Goal: Information Seeking & Learning: Learn about a topic

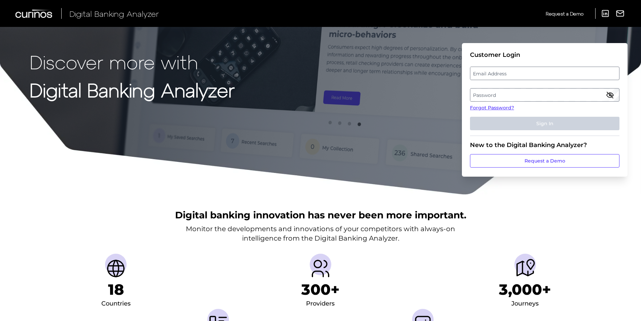
click at [494, 74] on label "Email Address" at bounding box center [545, 73] width 149 height 12
click at [494, 74] on input "email" at bounding box center [545, 73] width 150 height 13
click at [494, 75] on input "jlivingston@webs" at bounding box center [545, 73] width 150 height 13
click at [553, 73] on input "jlivingston@websterbank.com" at bounding box center [545, 73] width 150 height 13
drag, startPoint x: 559, startPoint y: 70, endPoint x: 438, endPoint y: 69, distance: 121.3
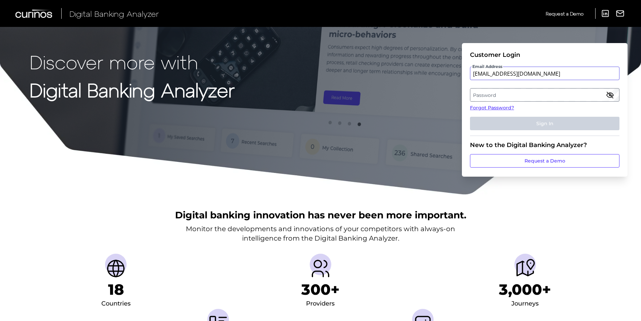
click at [438, 69] on div "Discover more with Digital Banking Analyzer Customer Login Email Address jlivin…" at bounding box center [320, 97] width 641 height 195
type input "jlivingston@websterbank.com"
click at [498, 107] on link "Forgot Password?" at bounding box center [545, 107] width 150 height 7
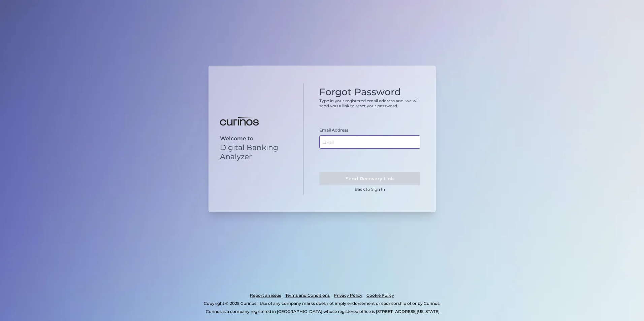
click at [355, 142] on input "text" at bounding box center [369, 141] width 101 height 13
paste input "jlivingston@websterbank.com"
type input "jlivingston@websterbank.com"
click at [372, 180] on button "Send Recovery Link" at bounding box center [369, 178] width 101 height 13
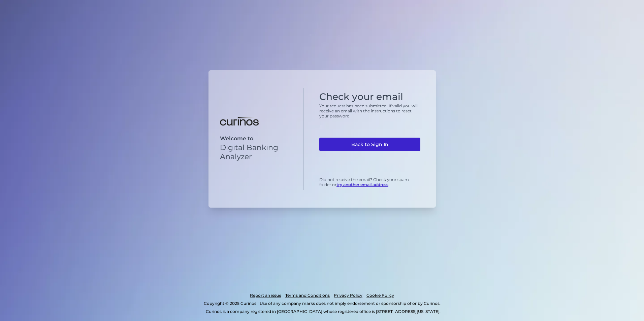
click at [371, 142] on link "Back to Sign In" at bounding box center [369, 144] width 101 height 13
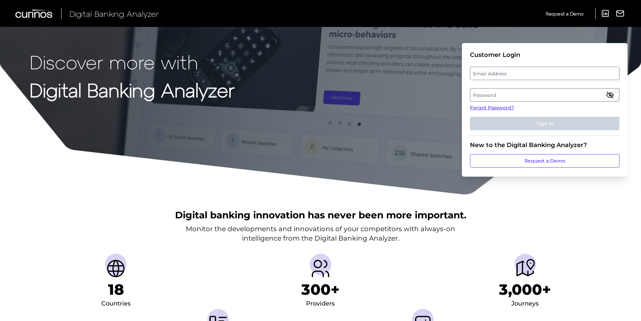
click at [493, 72] on label "Email Address" at bounding box center [545, 73] width 149 height 12
click at [493, 72] on input "email" at bounding box center [545, 73] width 150 height 13
paste input "[EMAIL_ADDRESS][DOMAIN_NAME]"
click at [490, 77] on input "[EMAIL_ADDRESS][DOMAIN_NAME]" at bounding box center [545, 73] width 150 height 13
type input "[EMAIL_ADDRESS][DOMAIN_NAME]"
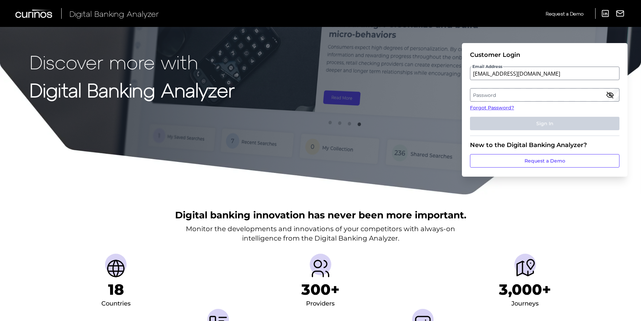
click at [490, 91] on label "Password" at bounding box center [545, 95] width 149 height 12
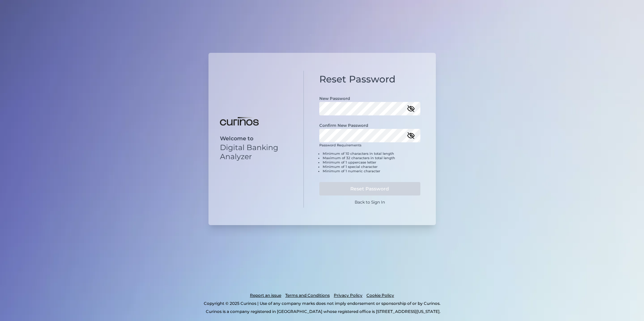
click at [412, 108] on icon "button" at bounding box center [411, 108] width 7 height 5
click at [412, 135] on icon "button" at bounding box center [411, 136] width 8 height 8
click at [356, 189] on button "Reset Password" at bounding box center [369, 188] width 101 height 13
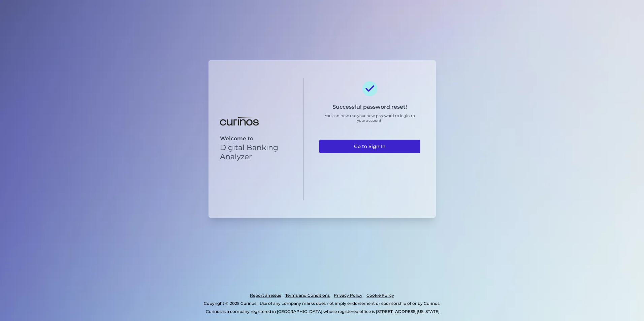
click at [360, 147] on link "Go to Sign In" at bounding box center [369, 146] width 101 height 13
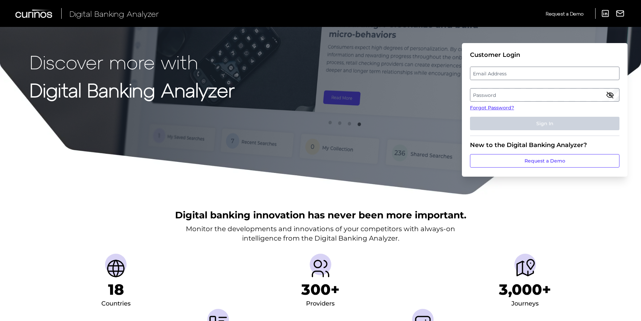
click at [530, 72] on label "Email Address" at bounding box center [545, 73] width 149 height 12
click at [530, 72] on input "email" at bounding box center [545, 73] width 150 height 13
paste input "[EMAIL_ADDRESS][DOMAIN_NAME]"
type input "[EMAIL_ADDRESS][DOMAIN_NAME]"
click at [515, 95] on label "Password" at bounding box center [545, 95] width 149 height 12
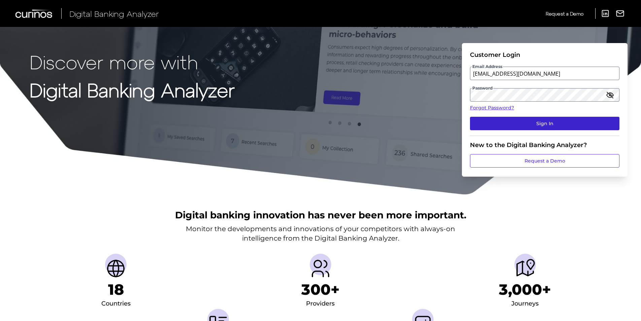
click at [528, 128] on button "Sign In" at bounding box center [545, 123] width 150 height 13
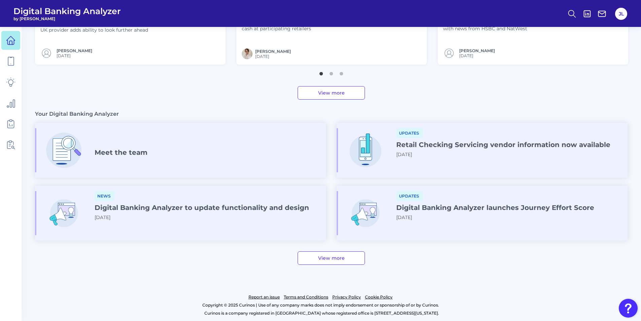
scroll to position [319, 0]
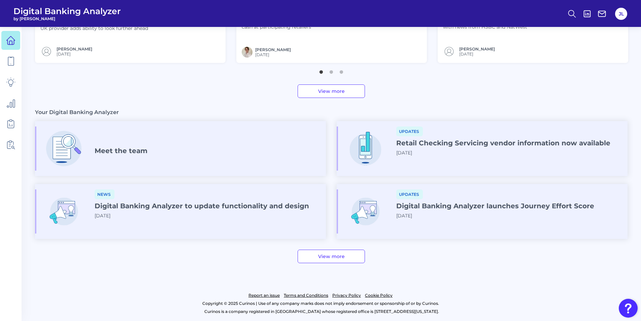
click at [458, 202] on h4 "Digital Banking Analyzer launches Journey Effort Score" at bounding box center [495, 206] width 198 height 8
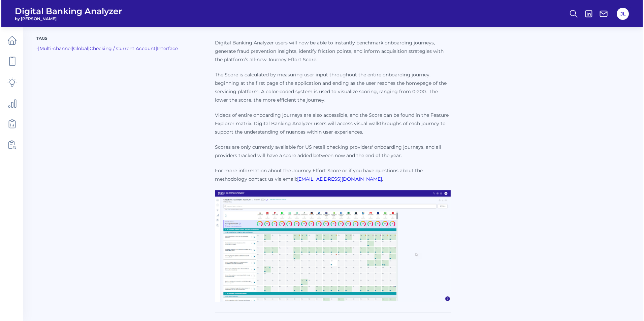
scroll to position [76, 0]
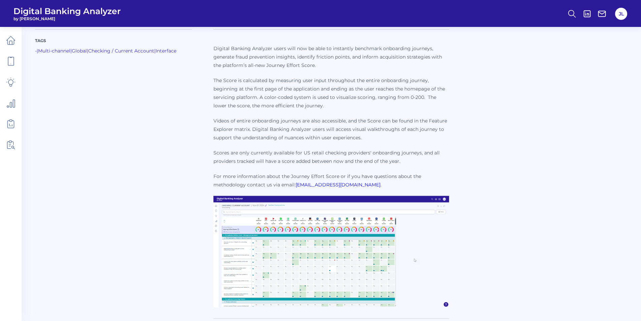
click at [316, 247] on img at bounding box center [332, 252] width 236 height 112
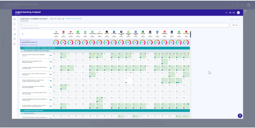
scroll to position [0, 0]
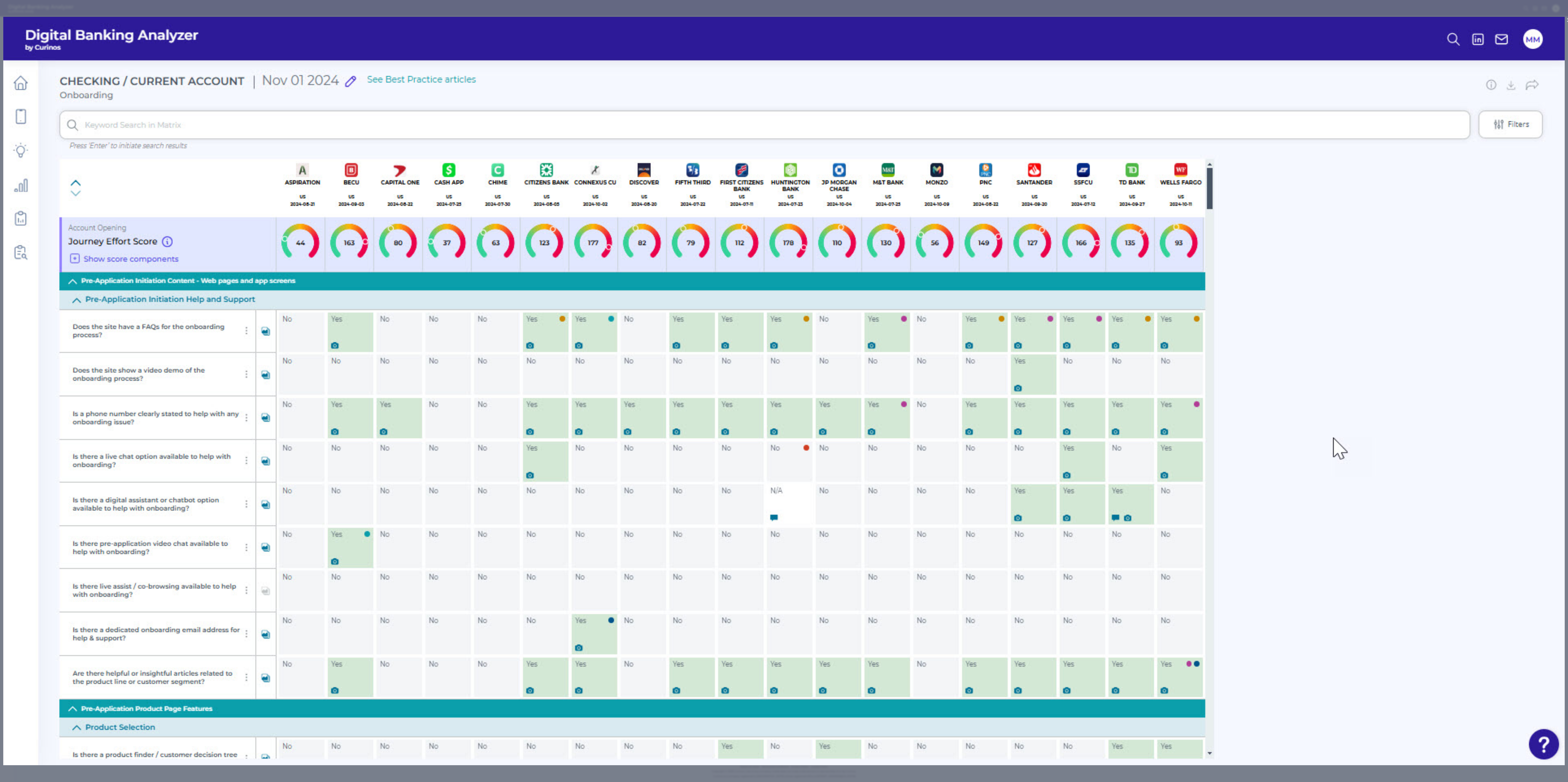
click at [392, 195] on img at bounding box center [783, 391] width 1561 height 749
drag, startPoint x: 1424, startPoint y: 158, endPoint x: 1184, endPoint y: 150, distance: 240.1
click at [392, 158] on img at bounding box center [783, 391] width 1561 height 749
click at [392, 99] on img at bounding box center [783, 391] width 1561 height 749
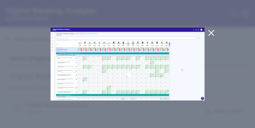
click at [211, 34] on icon at bounding box center [211, 33] width 5 height 5
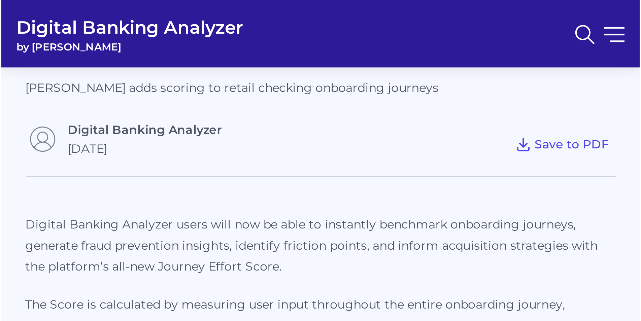
scroll to position [54, 0]
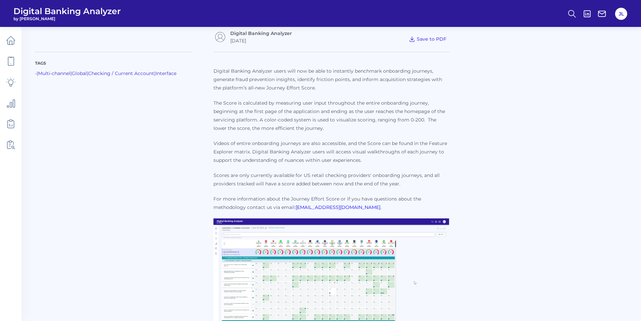
click at [291, 119] on p "The Score is calculated by measuring user input throughout the entire onboardin…" at bounding box center [332, 116] width 236 height 34
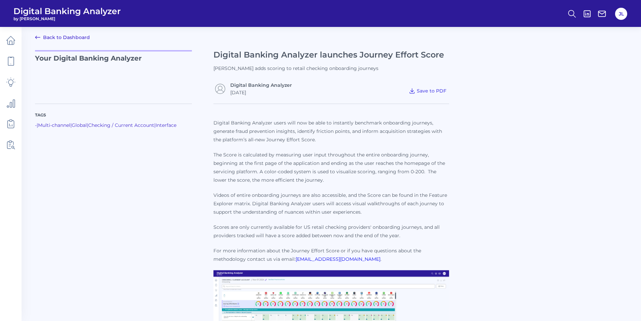
scroll to position [0, 0]
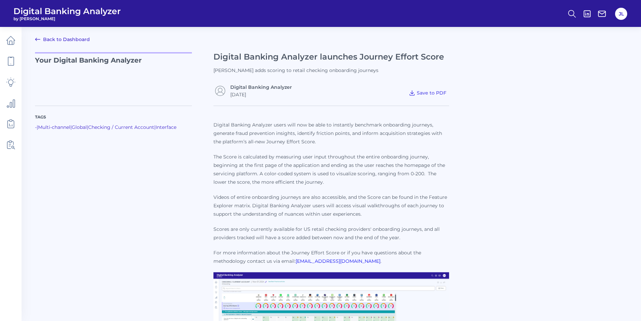
drag, startPoint x: 425, startPoint y: 92, endPoint x: 316, endPoint y: 217, distance: 166.1
click at [425, 92] on span "Save to PDF" at bounding box center [432, 93] width 30 height 6
click at [118, 153] on div "Tags - | Multi-channel | Global | Checking / Current Account | Interface" at bounding box center [124, 246] width 179 height 281
click at [48, 39] on link "Back to Dashboard" at bounding box center [62, 39] width 55 height 8
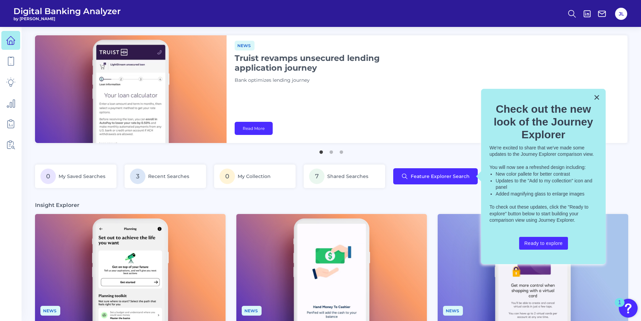
click at [598, 99] on button "×" at bounding box center [597, 97] width 6 height 11
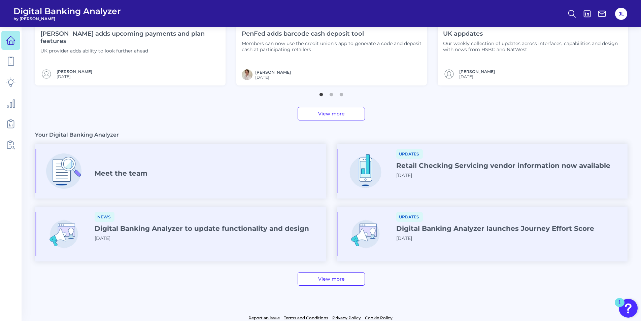
scroll to position [319, 0]
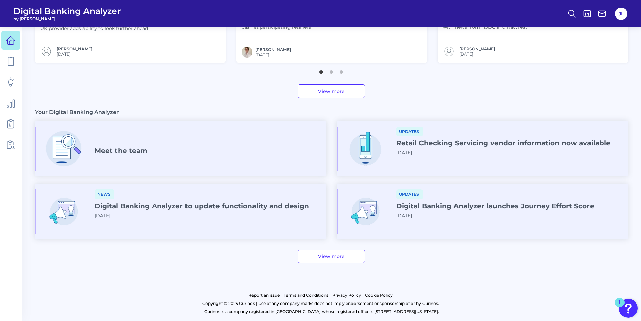
click at [329, 256] on link "View more" at bounding box center [331, 256] width 67 height 13
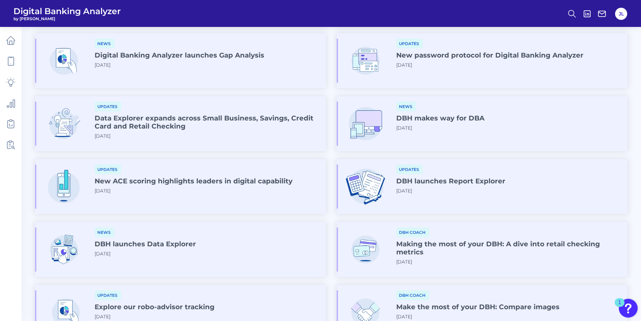
scroll to position [202, 0]
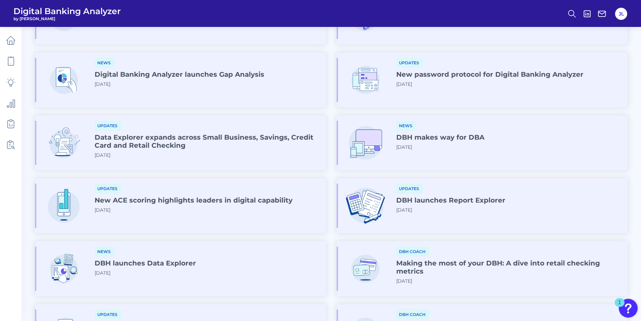
click at [155, 139] on h4 "Data Explorer expands across Small Business, Savings, Credit Card and Retail Ch…" at bounding box center [208, 141] width 226 height 16
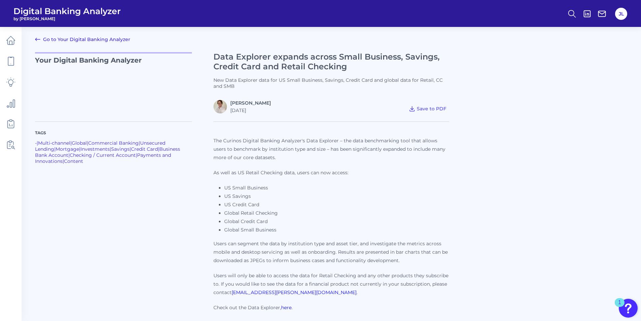
click at [294, 173] on p "As well as US Retail Checking data, users can now access:" at bounding box center [332, 173] width 236 height 8
click at [302, 149] on p "The Curinos Digital Banking Analyzer's Data Explorer – the data benchmarking to…" at bounding box center [332, 149] width 236 height 25
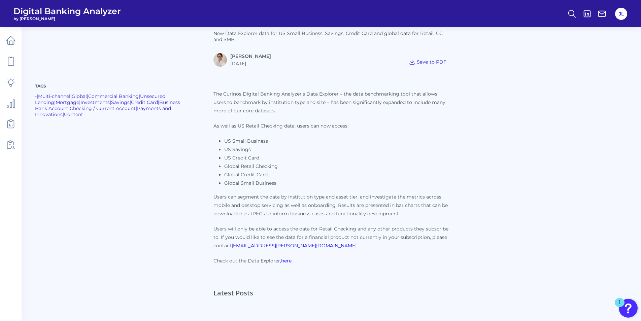
scroll to position [67, 0]
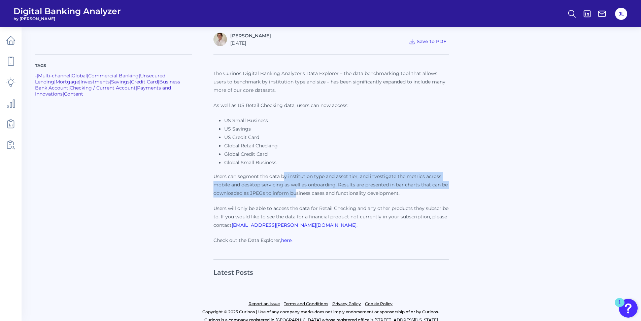
drag, startPoint x: 285, startPoint y: 177, endPoint x: 295, endPoint y: 196, distance: 21.6
click at [295, 196] on p "Users can segment the data by institution type and asset tier, and investigate …" at bounding box center [332, 184] width 236 height 25
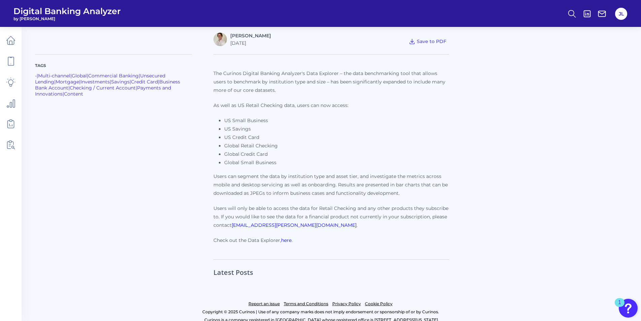
click at [131, 159] on div "Tags - | Multi-channel | Global | Commercial Banking | Unsecured Lending | Mort…" at bounding box center [124, 152] width 179 height 197
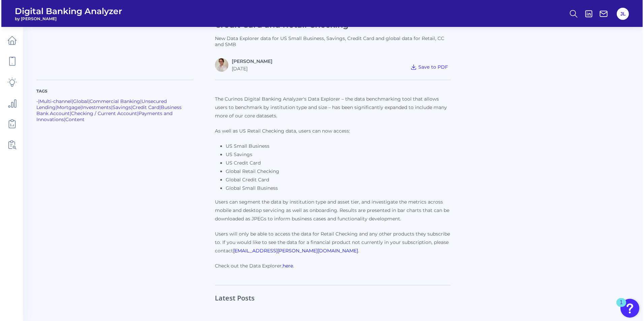
scroll to position [0, 0]
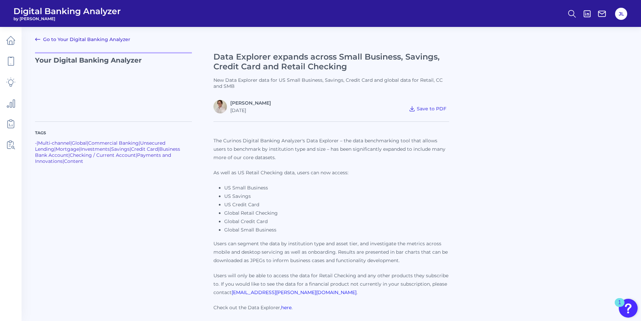
click at [63, 40] on link "Go to Your Digital Banking Analyzer" at bounding box center [82, 39] width 95 height 8
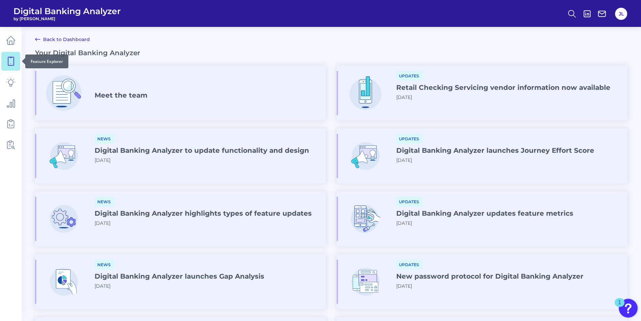
click at [12, 63] on icon at bounding box center [10, 61] width 9 height 9
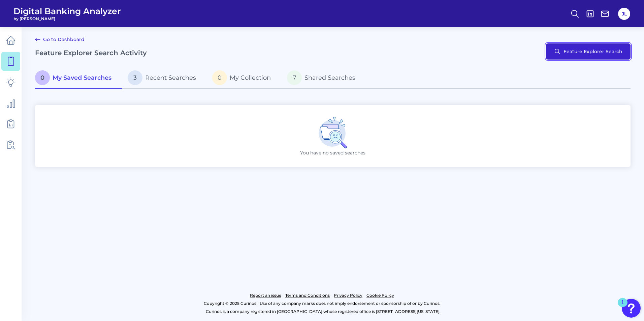
click at [586, 51] on button "Feature Explorer Search" at bounding box center [588, 51] width 85 height 16
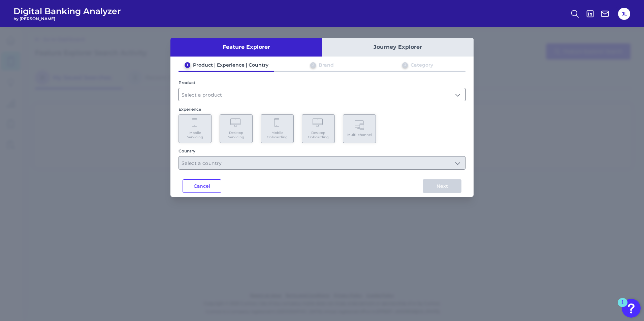
click at [222, 94] on input "text" at bounding box center [322, 94] width 286 height 13
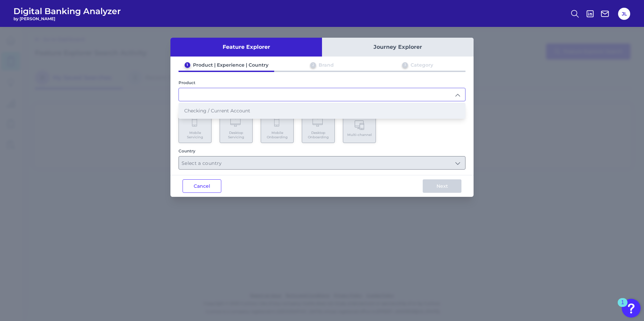
click at [223, 112] on span "Checking / Current Account" at bounding box center [217, 111] width 66 height 6
type input "Checking / Current Account"
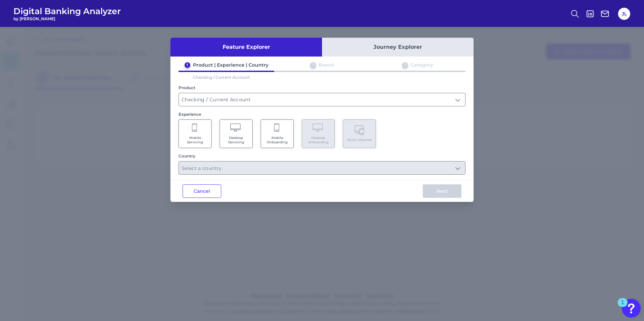
click at [240, 136] on span "Desktop Servicing" at bounding box center [236, 140] width 26 height 9
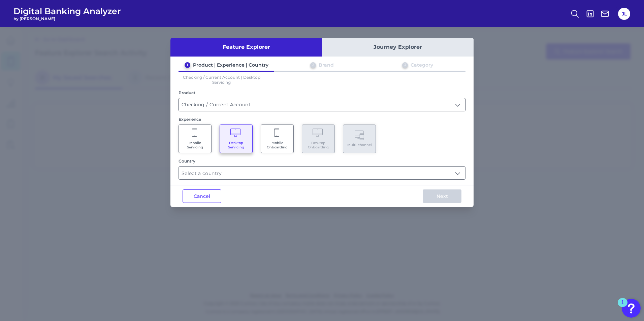
click at [458, 102] on input "Checking / Current Account" at bounding box center [322, 104] width 286 height 13
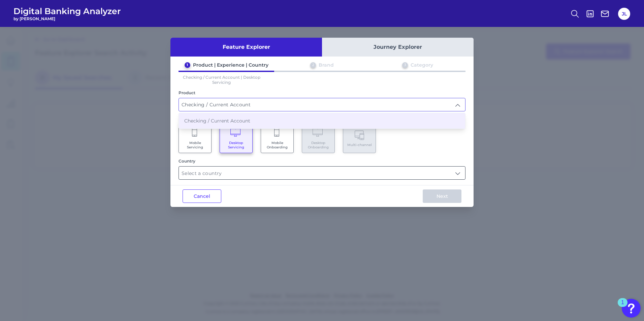
click at [391, 172] on input "text" at bounding box center [322, 173] width 286 height 13
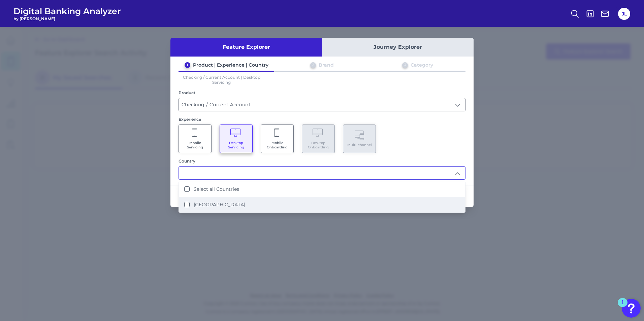
click at [243, 201] on li "United States" at bounding box center [322, 204] width 286 height 15
type input "Select all Countries"
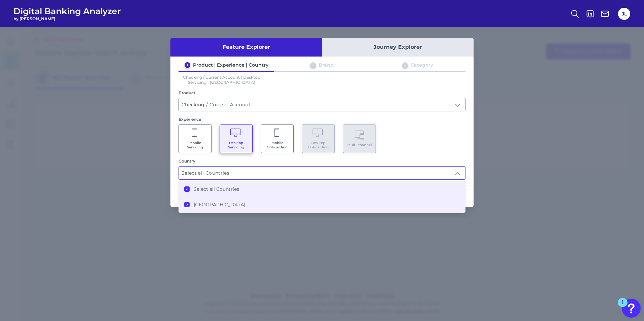
click at [217, 190] on label "Select all Countries" at bounding box center [216, 189] width 45 height 6
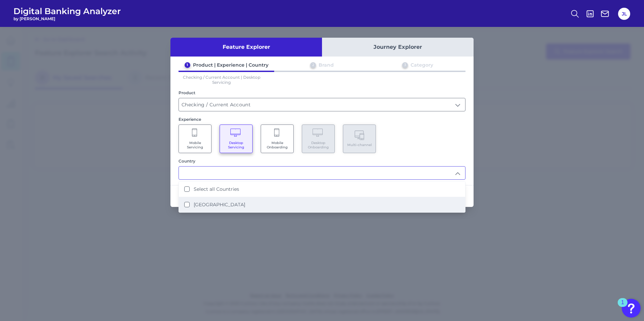
click at [224, 203] on label "United States" at bounding box center [220, 205] width 52 height 6
type input "Select all Countries"
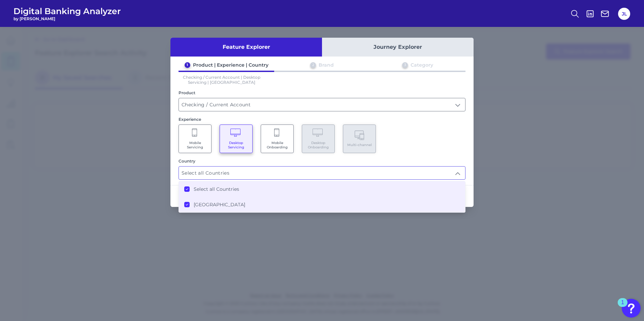
click at [422, 141] on div "Mobile Servicing Desktop Servicing Mobile Onboarding Desktop Onboarding Multi-c…" at bounding box center [322, 139] width 287 height 29
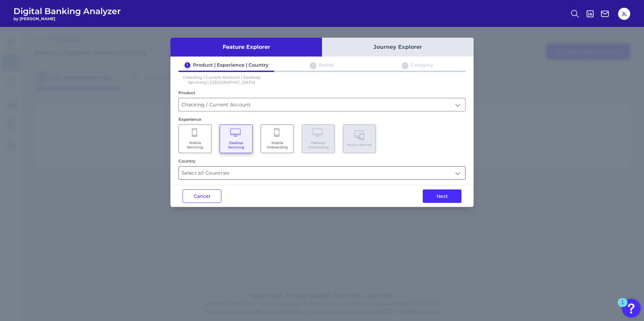
click at [269, 171] on input "Select all Countries" at bounding box center [322, 173] width 286 height 13
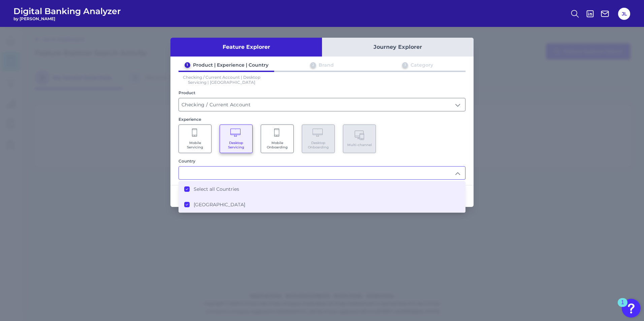
click at [205, 205] on label "United States" at bounding box center [220, 205] width 52 height 6
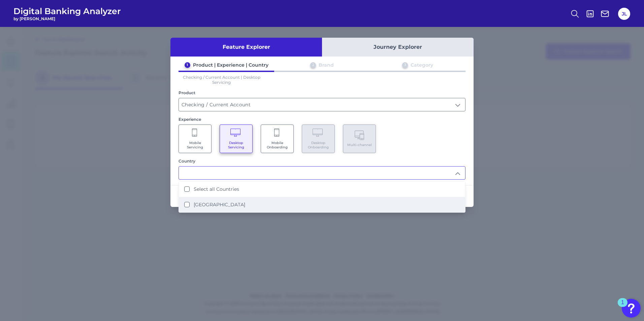
click at [205, 205] on label "United States" at bounding box center [220, 205] width 52 height 6
type input "Select all Countries"
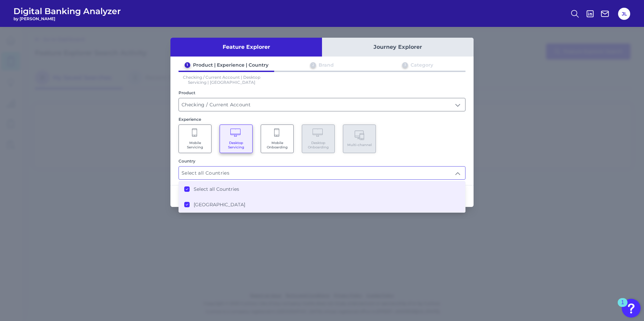
click at [442, 144] on div "Mobile Servicing Desktop Servicing Mobile Onboarding Desktop Onboarding Multi-c…" at bounding box center [322, 139] width 287 height 29
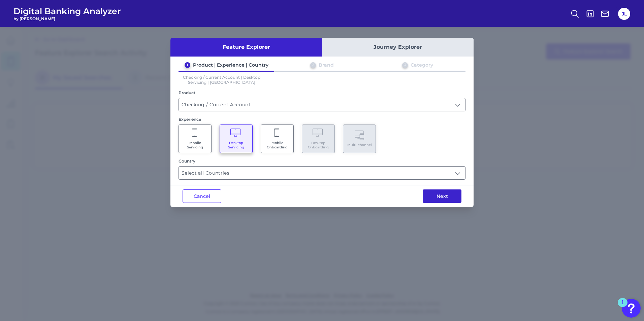
click at [444, 192] on button "Next" at bounding box center [442, 196] width 39 height 13
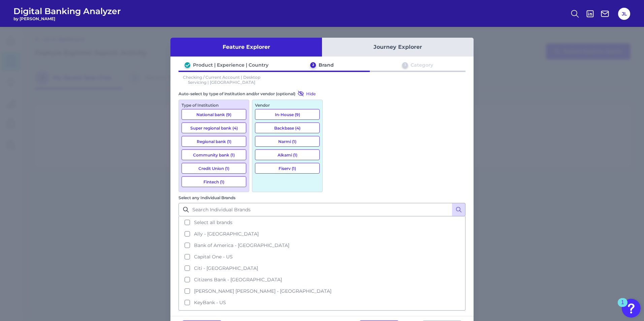
click at [298, 129] on button "Backbase (4)" at bounding box center [287, 128] width 65 height 11
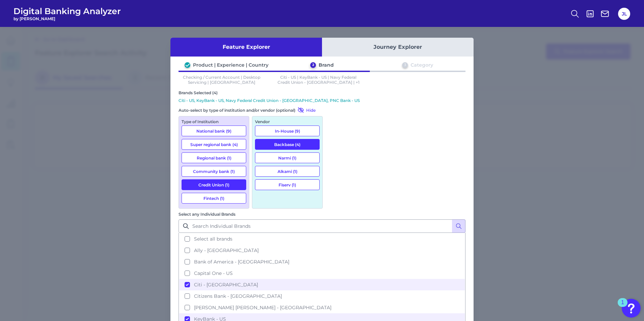
click at [304, 144] on button "Backbase (4)" at bounding box center [287, 144] width 65 height 11
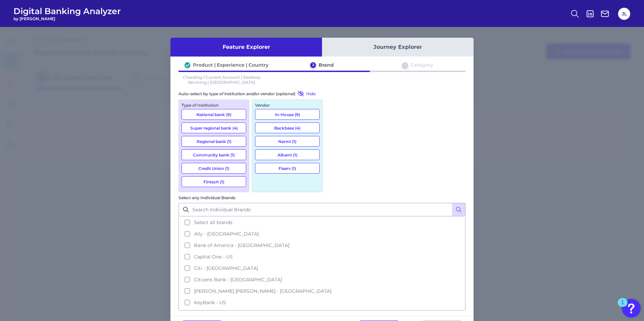
click at [291, 169] on button "Fiserv (1)" at bounding box center [287, 168] width 65 height 11
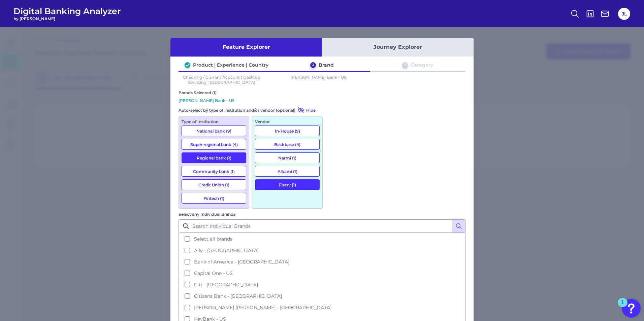
click at [303, 184] on button "Fiserv (1)" at bounding box center [287, 185] width 65 height 11
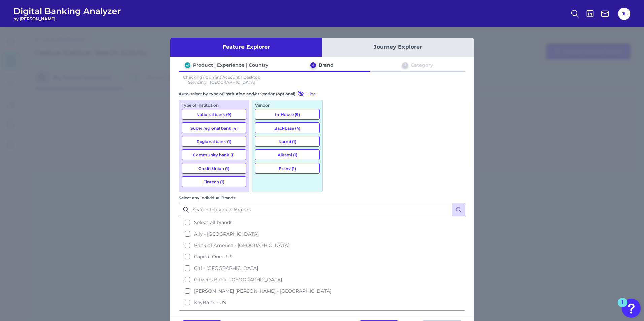
click at [224, 127] on button "Super regional bank (4)" at bounding box center [214, 128] width 65 height 11
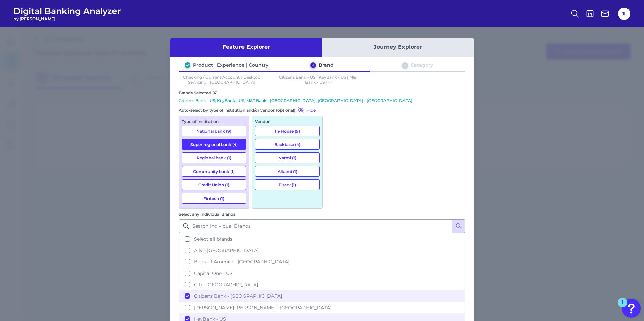
click at [281, 186] on button "Fiserv (1)" at bounding box center [287, 185] width 65 height 11
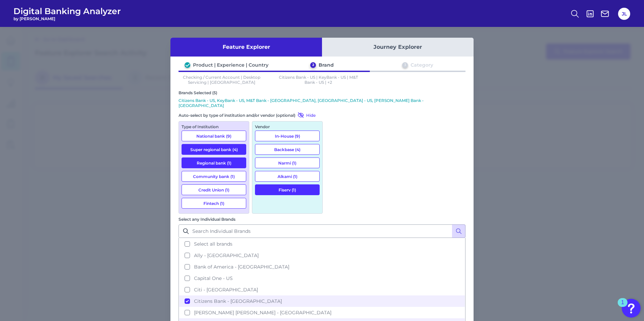
click at [229, 159] on button "Regional bank (1)" at bounding box center [214, 163] width 65 height 11
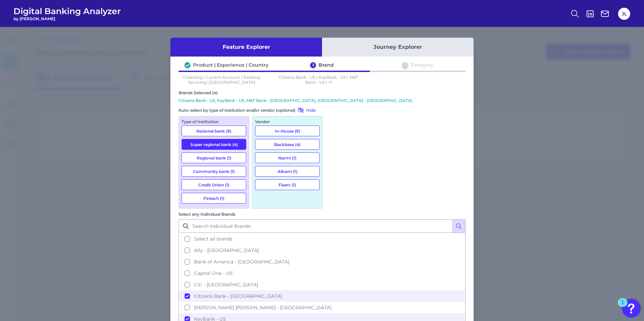
click at [290, 182] on button "Fiserv (1)" at bounding box center [287, 185] width 65 height 11
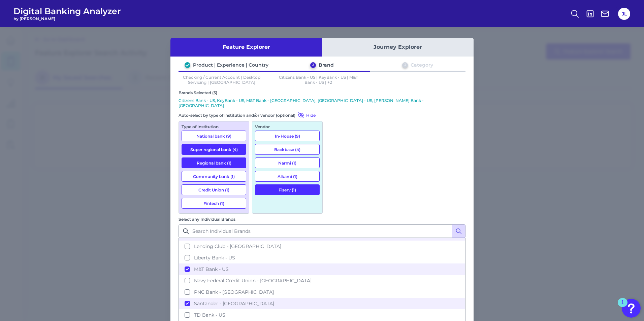
scroll to position [113, 0]
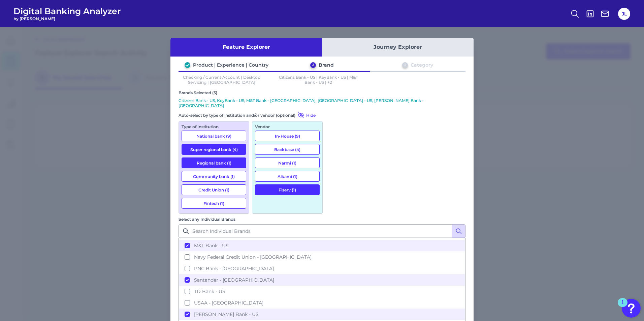
click at [303, 186] on button "Fiserv (1)" at bounding box center [287, 190] width 65 height 11
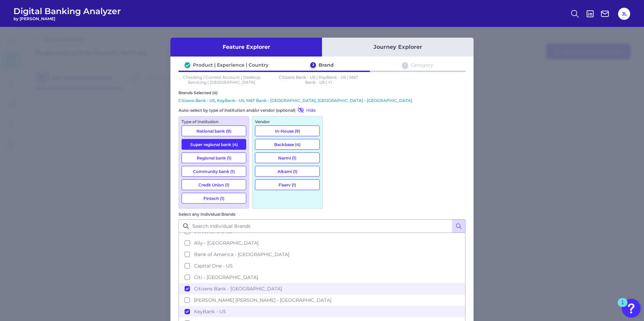
scroll to position [0, 0]
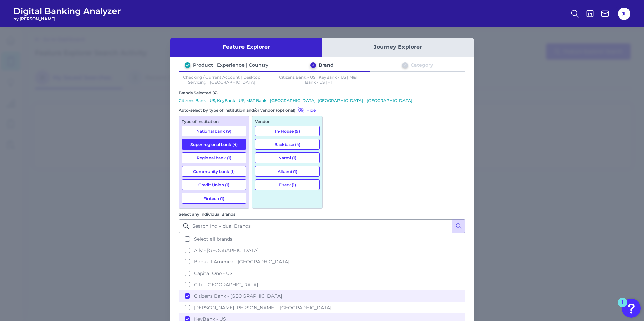
click at [220, 145] on button "Super regional bank (4)" at bounding box center [214, 144] width 65 height 11
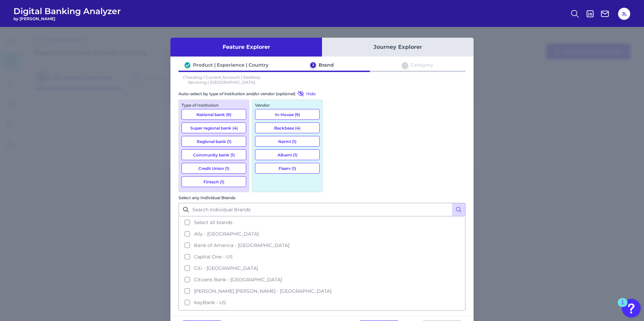
click at [217, 115] on button "National bank (9)" at bounding box center [214, 114] width 65 height 11
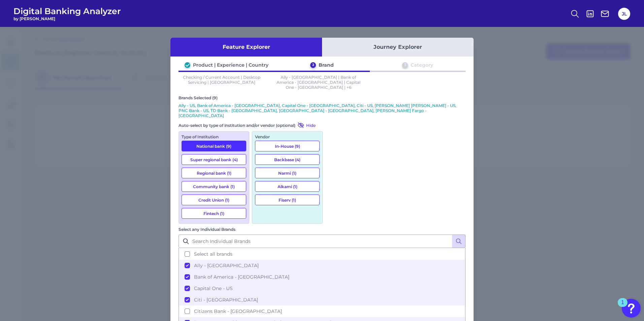
click at [215, 208] on button "Fintech (1)" at bounding box center [214, 213] width 65 height 11
click at [203, 141] on button "National bank (9)" at bounding box center [214, 146] width 65 height 11
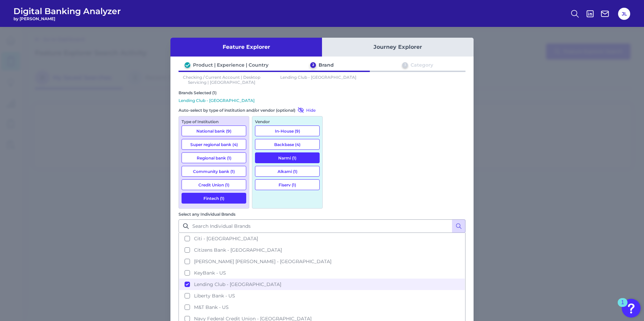
scroll to position [45, 0]
click at [211, 185] on button "Credit Union (1)" at bounding box center [214, 185] width 65 height 11
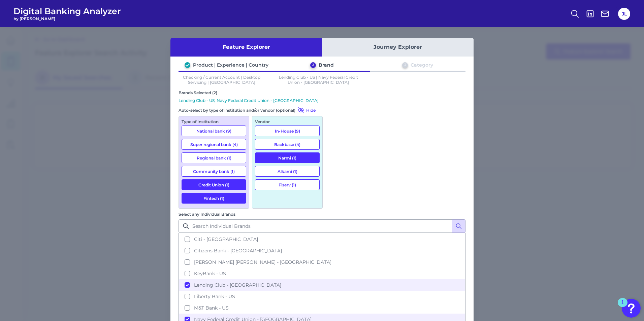
click at [215, 198] on button "Fintech (1)" at bounding box center [214, 198] width 65 height 11
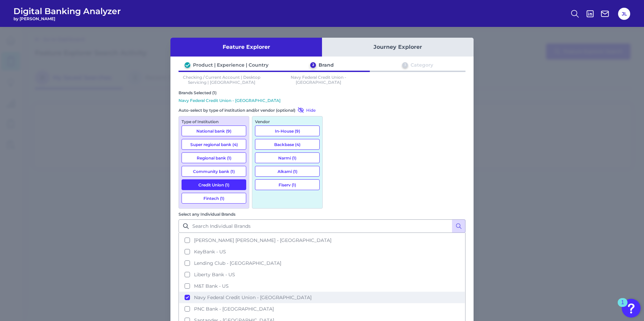
scroll to position [113, 0]
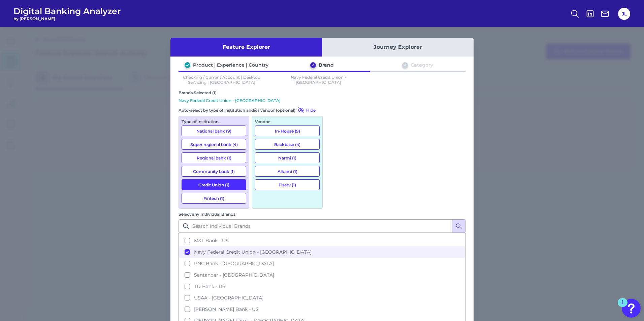
click at [223, 172] on button "Community bank (1)" at bounding box center [214, 171] width 65 height 11
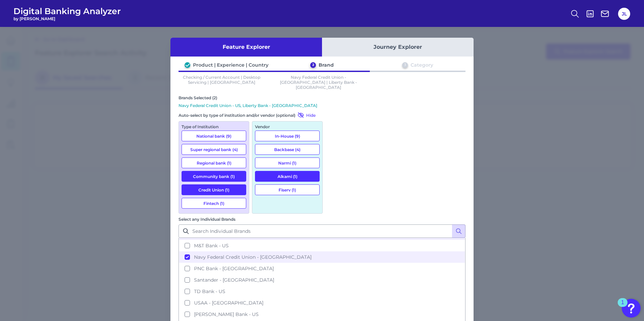
drag, startPoint x: 228, startPoint y: 188, endPoint x: 253, endPoint y: 185, distance: 24.5
click at [228, 188] on button "Credit Union (1)" at bounding box center [214, 190] width 65 height 11
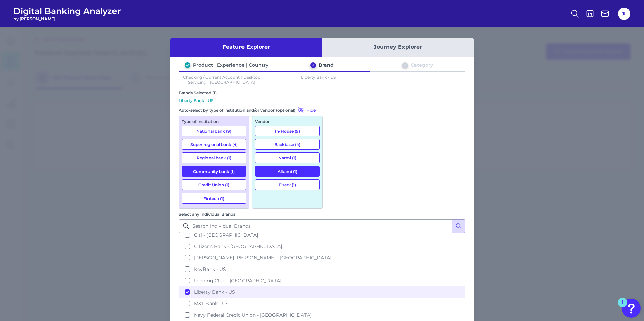
scroll to position [45, 0]
click at [98, 137] on div "Feature Explorer Journey Explorer Product | Experience | Country 2 Brand 3 Cate…" at bounding box center [322, 174] width 644 height 294
click at [274, 159] on button "Narmi (1)" at bounding box center [287, 158] width 65 height 11
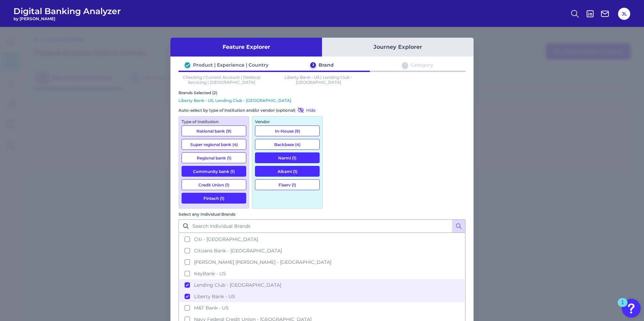
click at [227, 169] on button "Community bank (1)" at bounding box center [214, 171] width 65 height 11
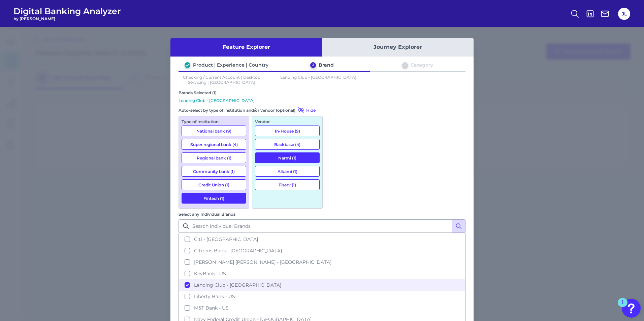
click at [228, 198] on button "Fintech (1)" at bounding box center [214, 198] width 65 height 11
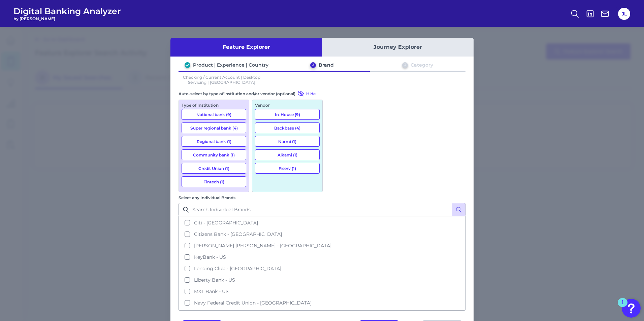
click at [218, 181] on button "Fintech (1)" at bounding box center [214, 181] width 65 height 11
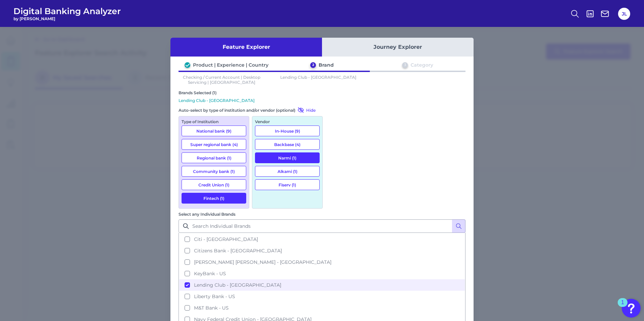
click at [224, 195] on button "Fintech (1)" at bounding box center [214, 198] width 65 height 11
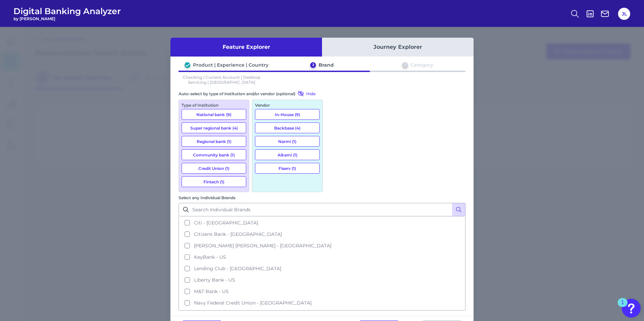
click at [218, 142] on button "Regional bank (1)" at bounding box center [214, 141] width 65 height 11
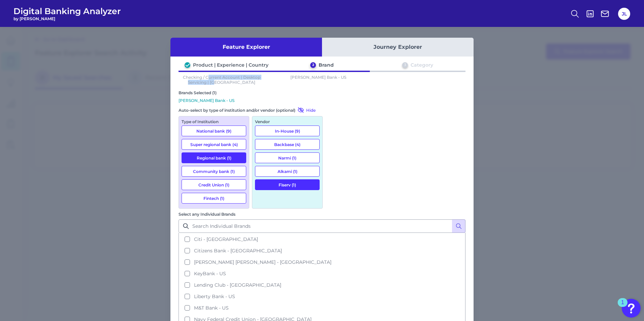
drag, startPoint x: 208, startPoint y: 77, endPoint x: 241, endPoint y: 82, distance: 33.3
click at [241, 82] on p "Checking / Current Account | Desktop Servicing | US" at bounding box center [222, 80] width 86 height 10
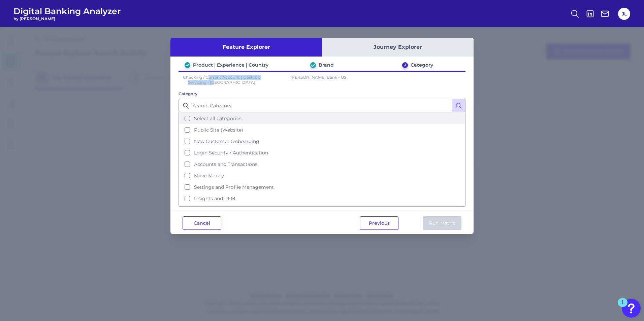
click at [187, 119] on button "Select all categories" at bounding box center [322, 118] width 286 height 11
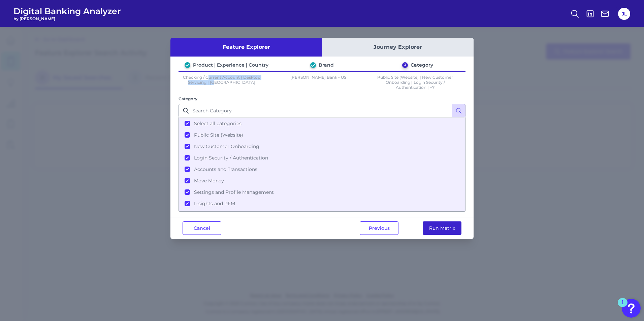
click at [443, 227] on button "Run Matrix" at bounding box center [442, 228] width 39 height 13
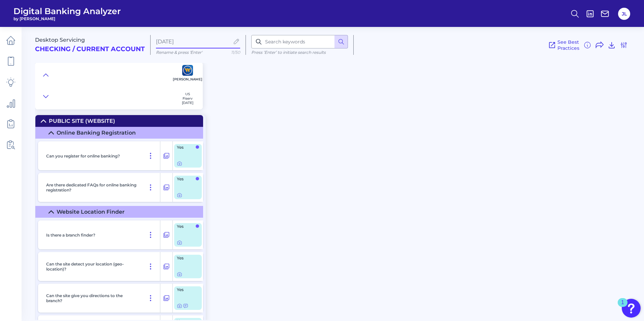
click at [198, 42] on input "Aug 11 2025" at bounding box center [192, 41] width 73 height 6
type input "Aug 11 2025-JL"
click at [265, 89] on div "Desktop Servicing Checking / Current Account Aug 11 2025-JL Rename & press 'Ent…" at bounding box center [339, 66] width 609 height 88
click at [245, 133] on div "Desktop Servicing Checking / Current Account Aug 11 2025-JL Rename & press 'Ent…" at bounding box center [339, 171] width 609 height 298
click at [525, 151] on div "Desktop Servicing Checking / Current Account Aug 11 2025-JL Rename & press 'Ent…" at bounding box center [339, 171] width 609 height 298
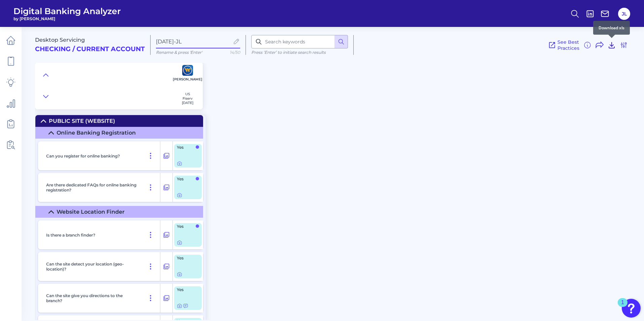
click at [612, 43] on icon at bounding box center [612, 45] width 8 height 8
click at [394, 96] on div "Desktop Servicing Checking / Current Account Aug 11 2025-JL Rename & press 'Ent…" at bounding box center [339, 66] width 609 height 88
click at [335, 200] on div "Desktop Servicing Checking / Current Account Aug 11 2025-JL Rename & press 'Ent…" at bounding box center [339, 171] width 609 height 298
click at [293, 219] on div "Desktop Servicing Checking / Current Account Aug 11 2025-JL Rename & press 'Ent…" at bounding box center [339, 171] width 609 height 298
click at [259, 238] on div "Desktop Servicing Checking / Current Account Aug 11 2025-JL Rename & press 'Ent…" at bounding box center [339, 171] width 609 height 298
